Goal: Entertainment & Leisure: Browse casually

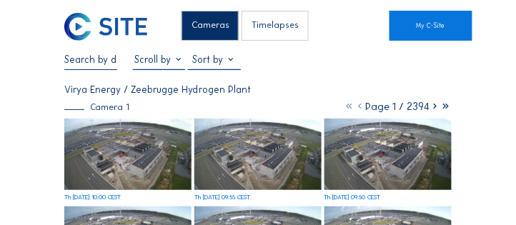
click at [156, 158] on img at bounding box center [127, 155] width 127 height 72
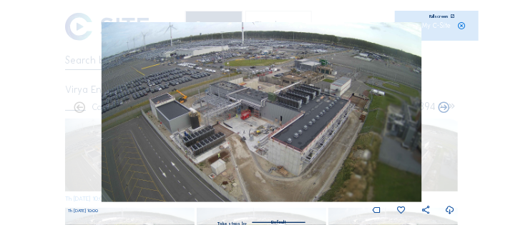
click at [445, 16] on div "Fullscreen" at bounding box center [439, 16] width 19 height 4
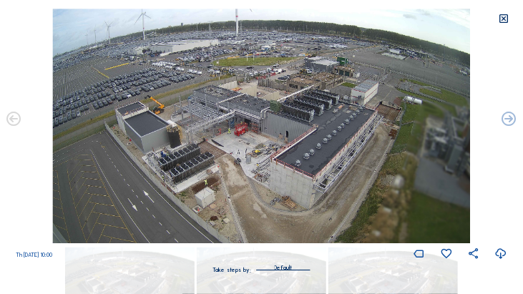
click at [463, 57] on img at bounding box center [261, 126] width 418 height 235
click at [504, 24] on icon at bounding box center [503, 19] width 11 height 12
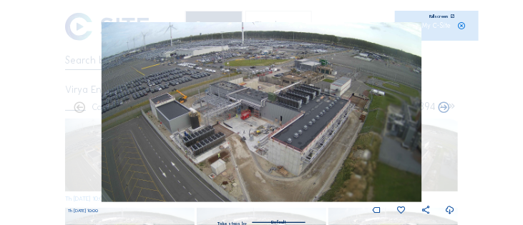
click at [445, 16] on div "Fullscreen" at bounding box center [439, 16] width 19 height 4
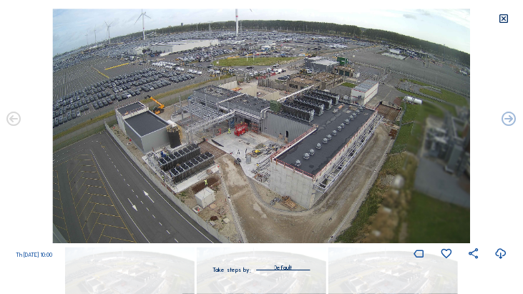
click at [501, 21] on icon at bounding box center [503, 19] width 11 height 12
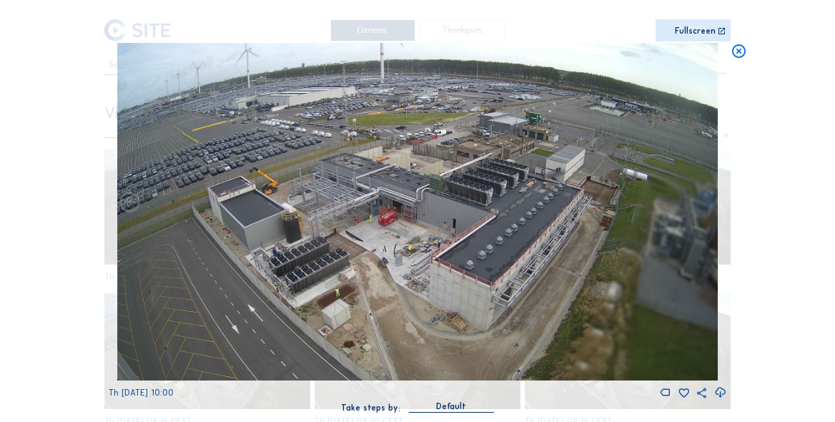
click at [516, 56] on icon at bounding box center [739, 51] width 16 height 17
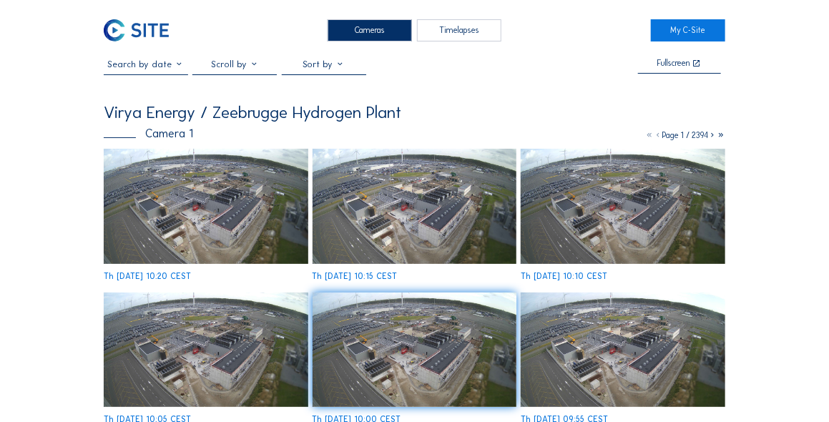
click at [280, 225] on div "Th [DATE] 10:05 CEST" at bounding box center [206, 358] width 205 height 132
